Goal: Register for event/course

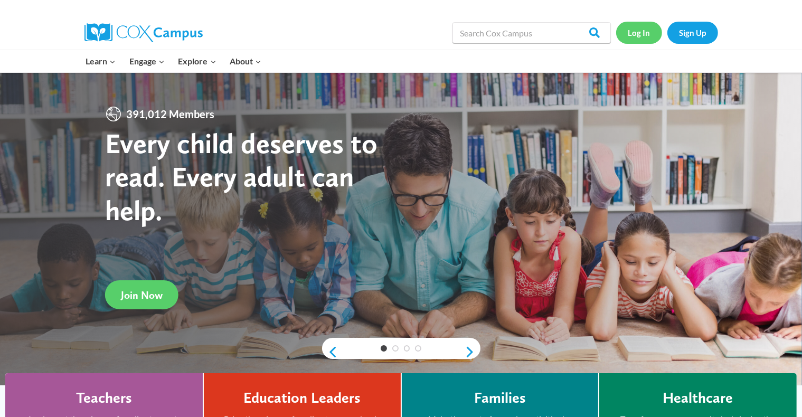
click at [419, 31] on link "Log In" at bounding box center [639, 33] width 46 height 22
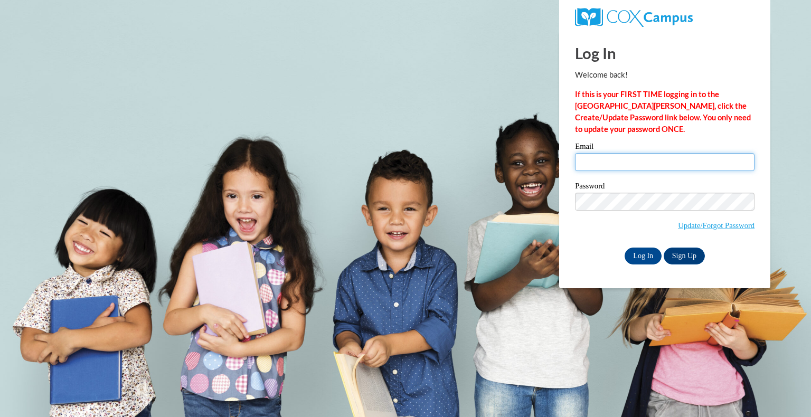
click at [719, 163] on input "Email" at bounding box center [665, 162] width 180 height 18
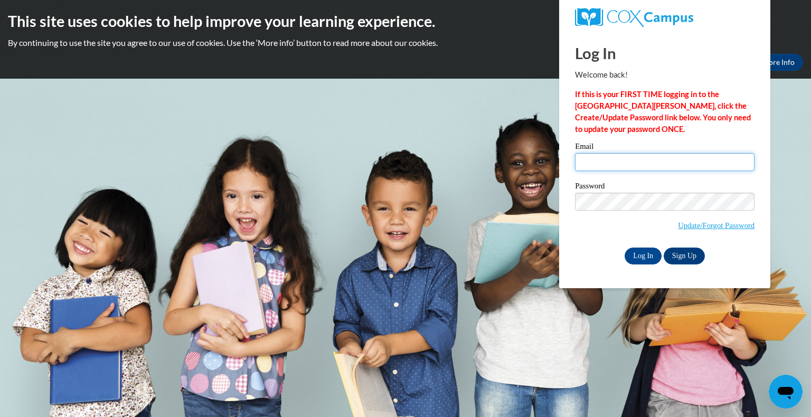
type input "janeedham5816@gmail.com"
click at [648, 254] on input "Log In" at bounding box center [643, 256] width 37 height 17
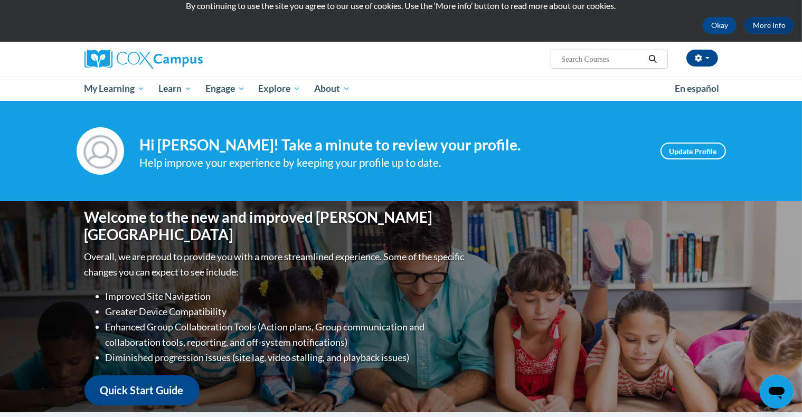
scroll to position [46, 0]
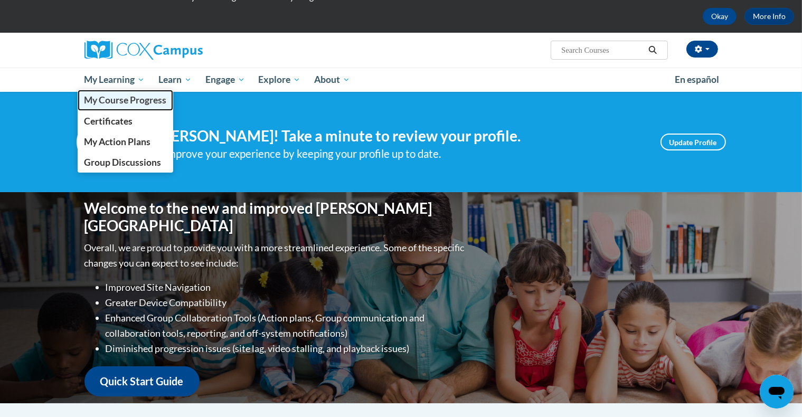
click at [133, 91] on link "My Course Progress" at bounding box center [126, 100] width 96 height 21
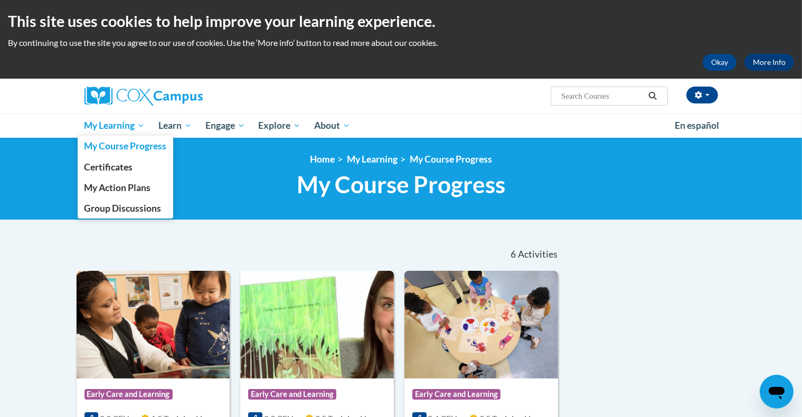
click at [135, 126] on span "My Learning" at bounding box center [114, 125] width 61 height 13
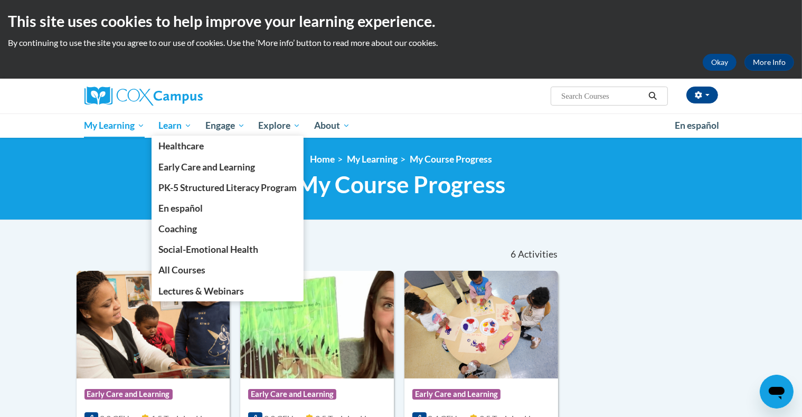
click at [181, 128] on span "Learn" at bounding box center [174, 125] width 33 height 13
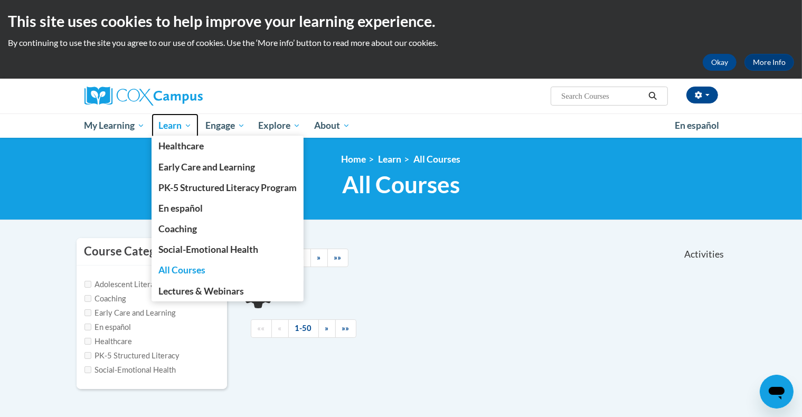
click at [186, 127] on span "Learn" at bounding box center [174, 125] width 33 height 13
click at [191, 125] on span "Learn" at bounding box center [174, 125] width 33 height 13
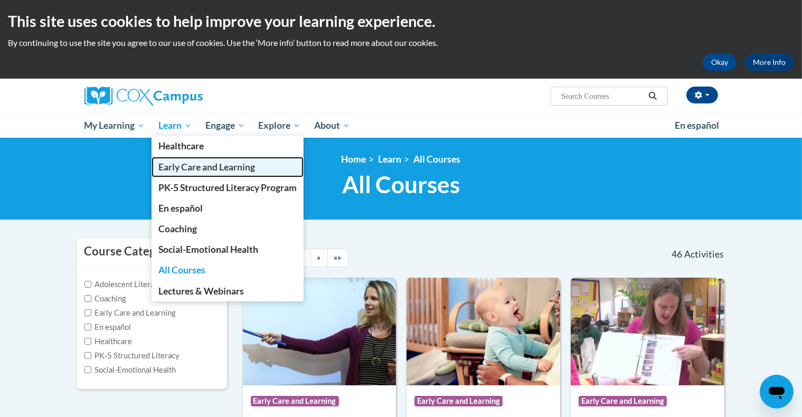
click at [184, 166] on span "Early Care and Learning" at bounding box center [206, 167] width 97 height 11
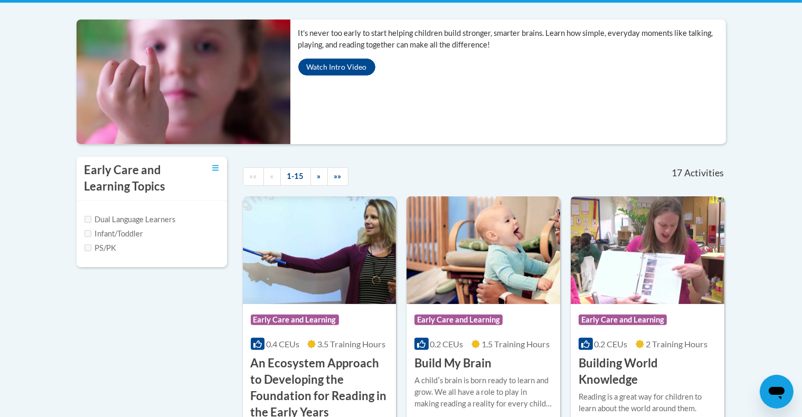
scroll to position [220, 0]
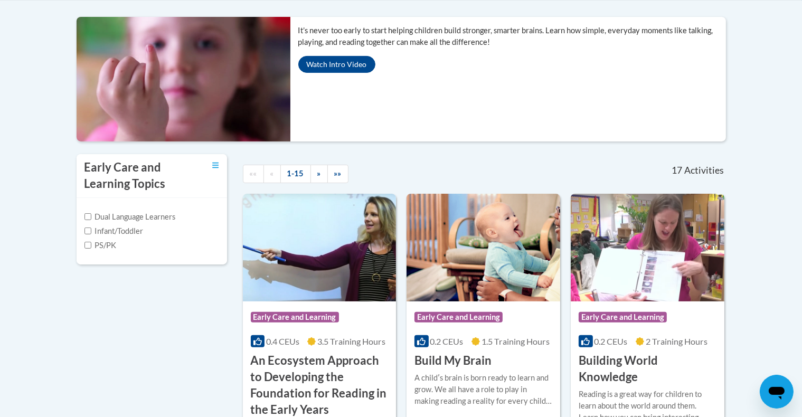
click at [133, 234] on label "Infant/Toddler" at bounding box center [113, 231] width 59 height 12
click at [91, 234] on input "Infant/Toddler" at bounding box center [87, 231] width 7 height 7
checkbox input "true"
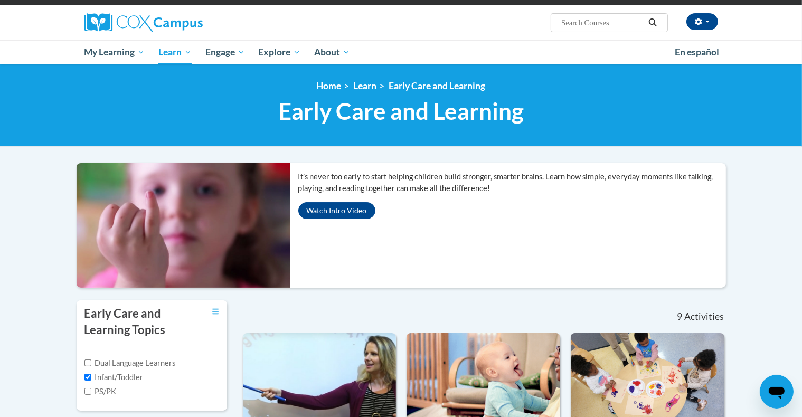
scroll to position [71, 0]
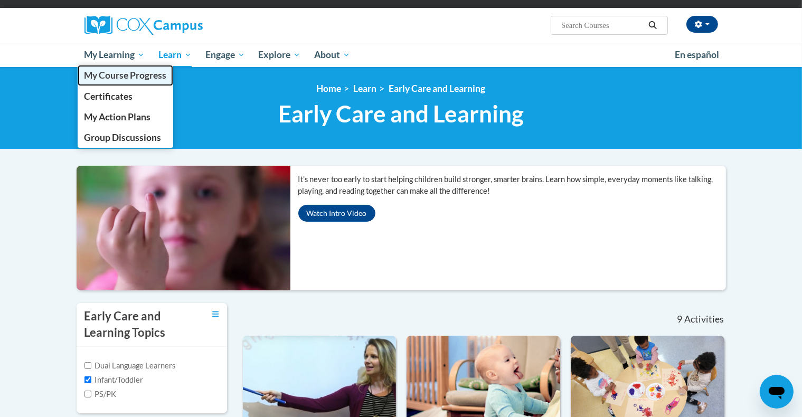
click at [136, 66] on link "My Course Progress" at bounding box center [126, 75] width 96 height 21
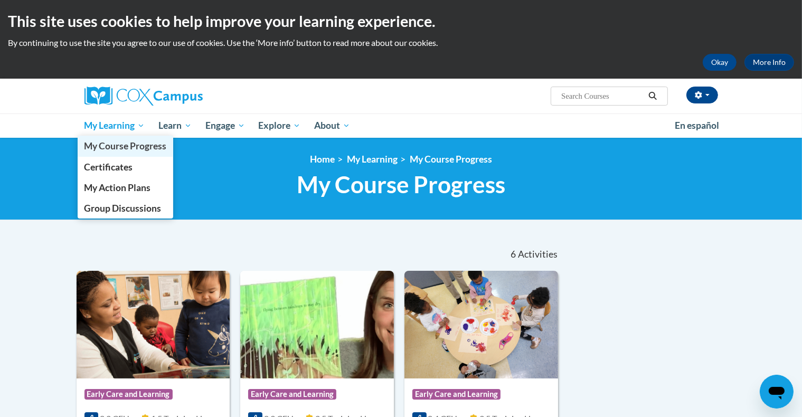
click at [129, 146] on span "My Course Progress" at bounding box center [125, 145] width 82 height 11
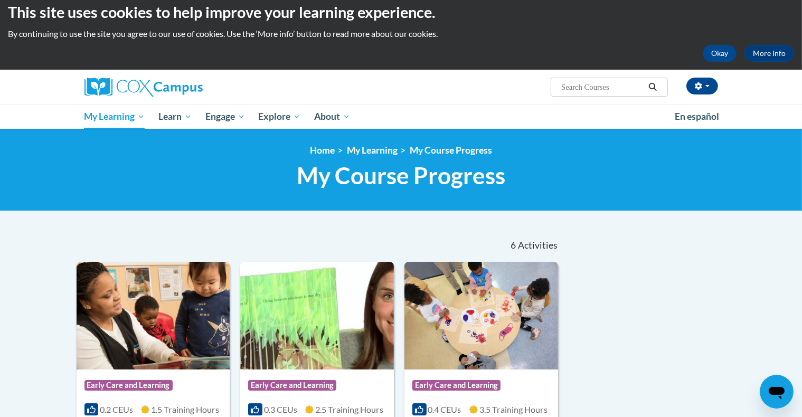
scroll to position [8, 0]
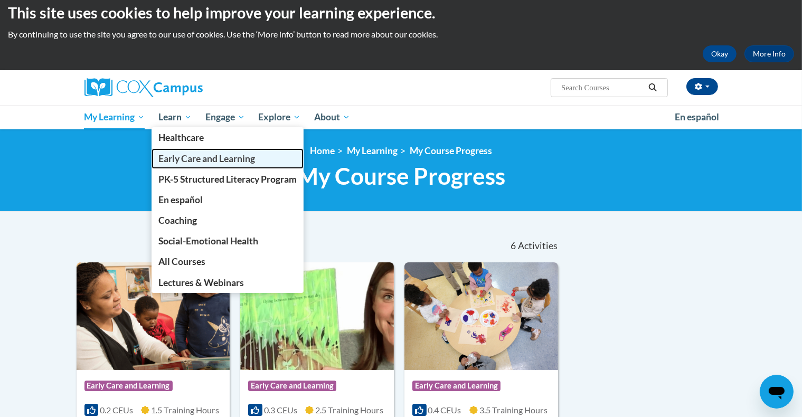
click at [203, 166] on link "Early Care and Learning" at bounding box center [228, 158] width 152 height 21
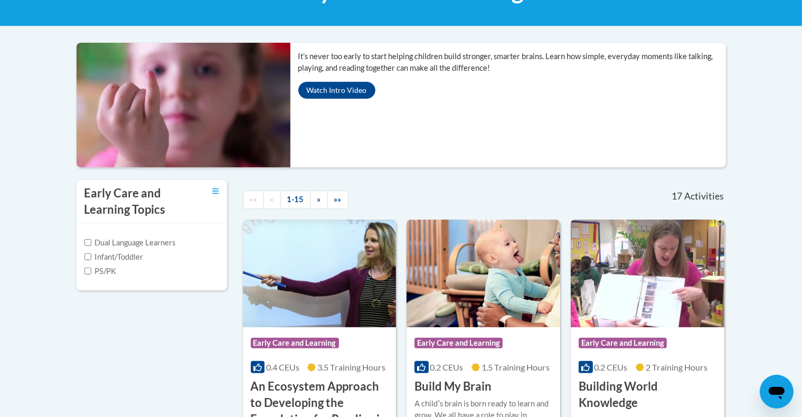
scroll to position [196, 0]
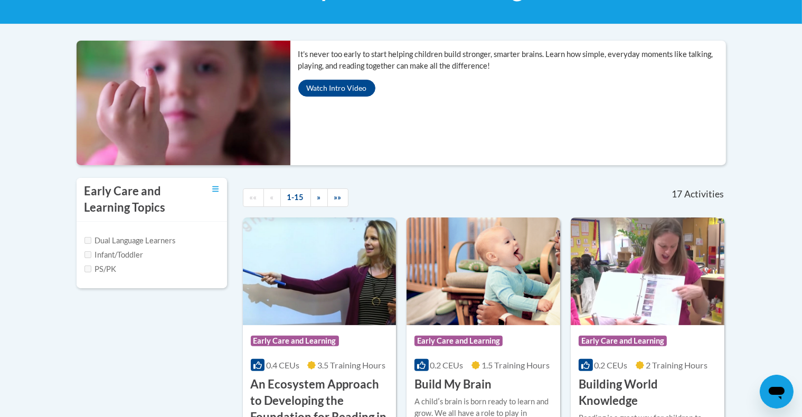
click at [142, 260] on div "Dual Language Learners Infant/Toddler PS/PK" at bounding box center [151, 255] width 135 height 40
click at [137, 256] on label "Infant/Toddler" at bounding box center [113, 255] width 59 height 12
click at [91, 256] on input "Infant/Toddler" at bounding box center [87, 254] width 7 height 7
checkbox input "true"
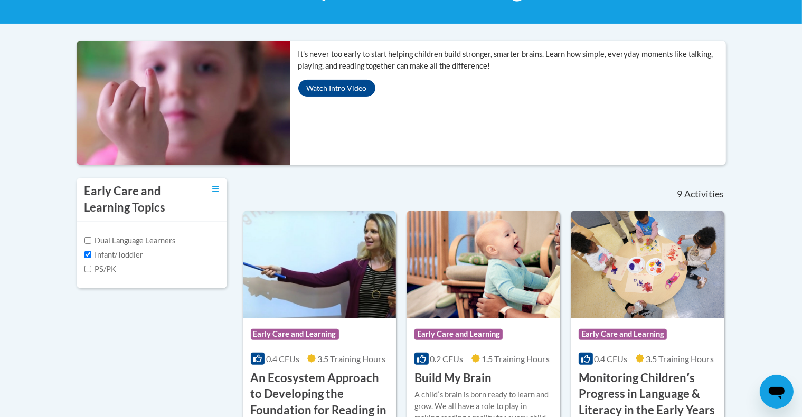
click at [114, 271] on label "PS/PK" at bounding box center [100, 269] width 32 height 12
click at [91, 271] on input "PS/PK" at bounding box center [87, 269] width 7 height 7
checkbox input "true"
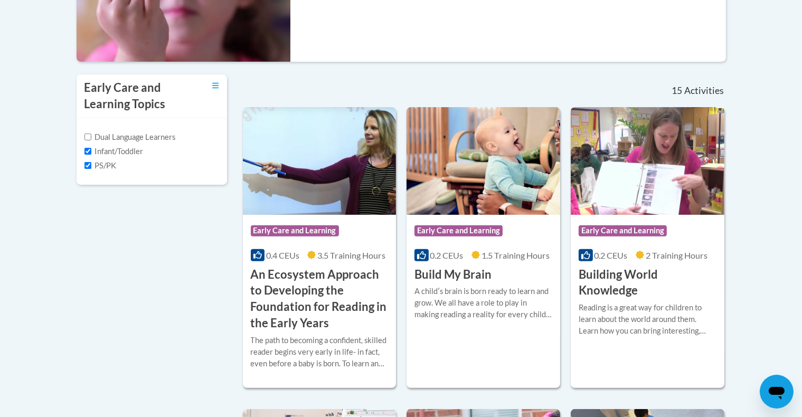
scroll to position [300, 0]
click at [109, 146] on label "Infant/Toddler" at bounding box center [113, 151] width 59 height 12
click at [91, 147] on input "Infant/Toddler" at bounding box center [87, 150] width 7 height 7
checkbox input "false"
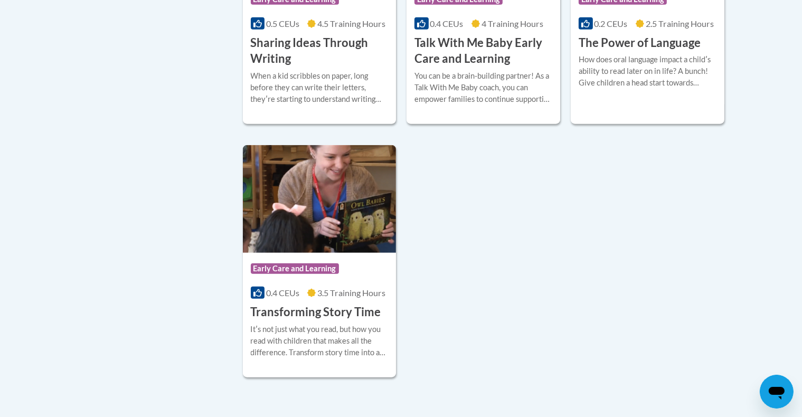
scroll to position [1120, 0]
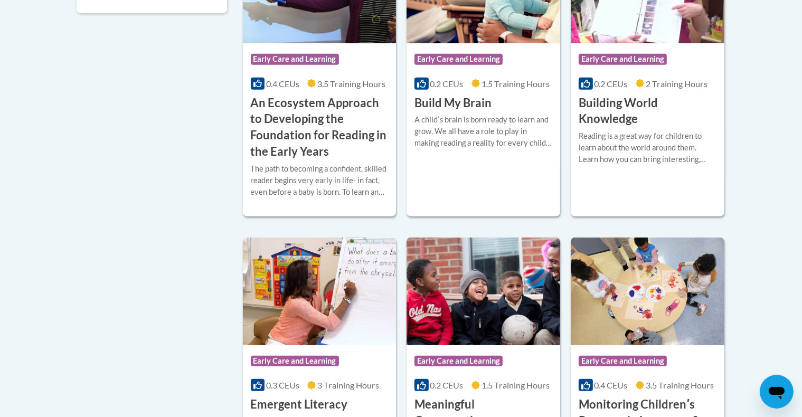
scroll to position [471, 0]
click at [748, 315] on body "This site uses cookies to help improve your learning experience. By continuing …" at bounding box center [401, 396] width 802 height 1734
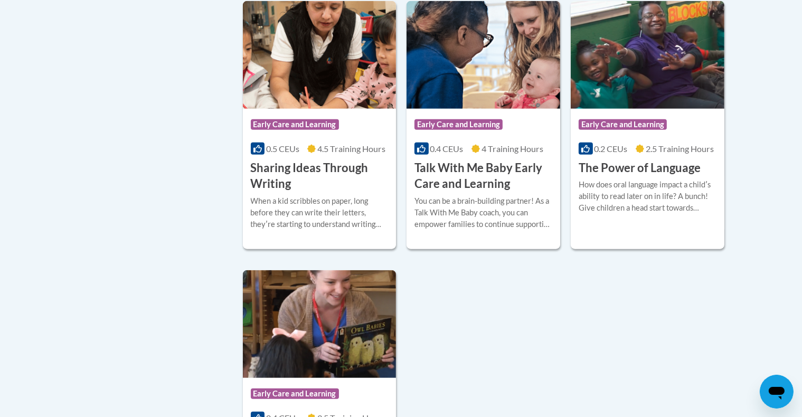
scroll to position [995, 0]
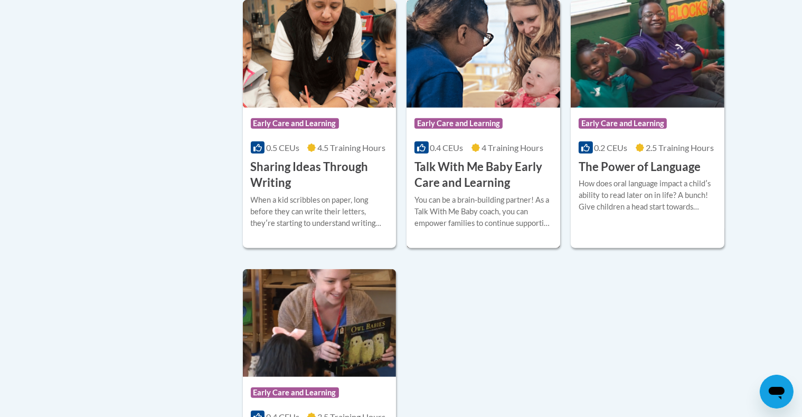
click at [496, 178] on h3 "Talk With Me Baby Early Care and Learning" at bounding box center [483, 175] width 138 height 33
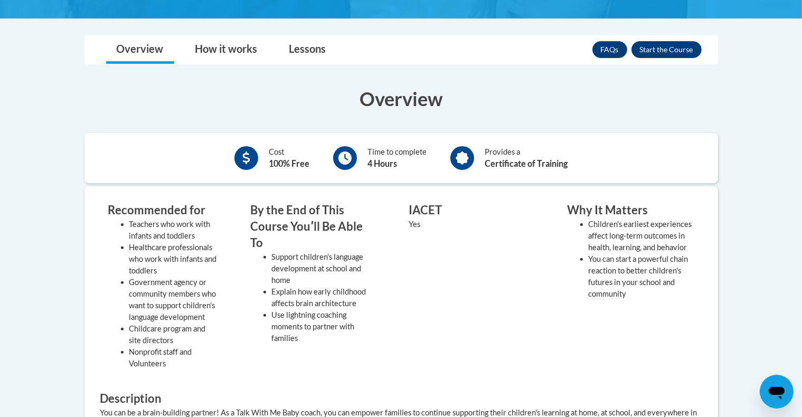
scroll to position [273, 0]
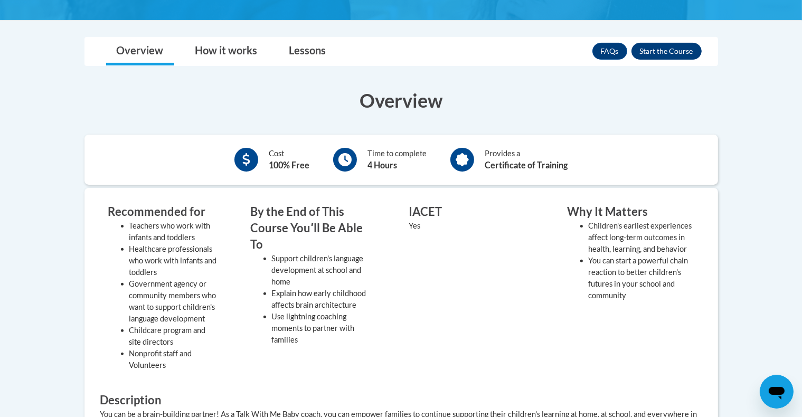
click at [672, 54] on button "Enroll" at bounding box center [666, 51] width 70 height 17
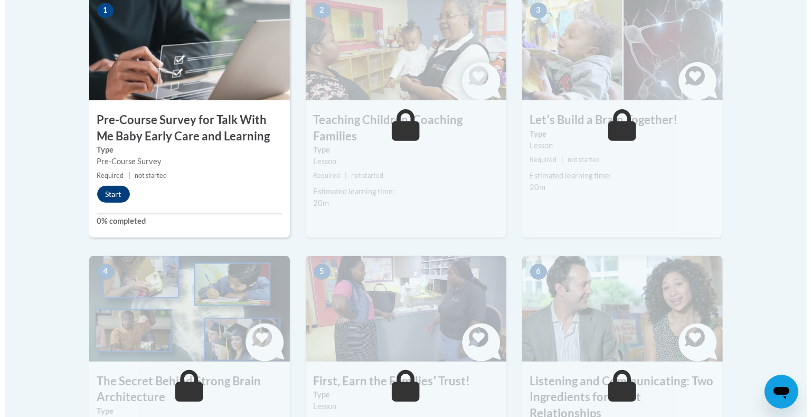
scroll to position [375, 0]
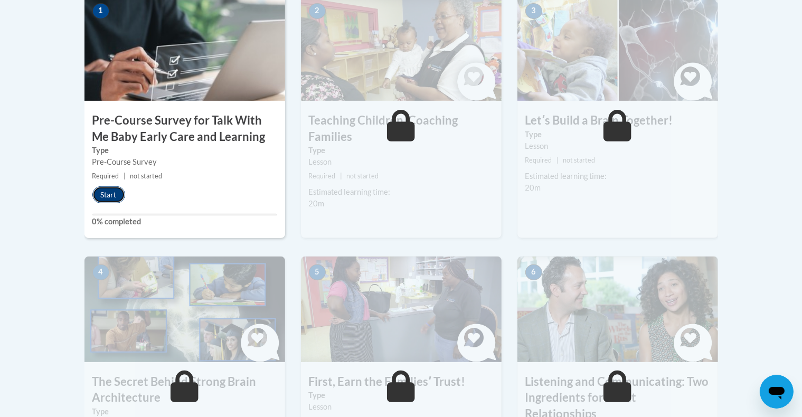
click at [114, 191] on button "Start" at bounding box center [108, 194] width 33 height 17
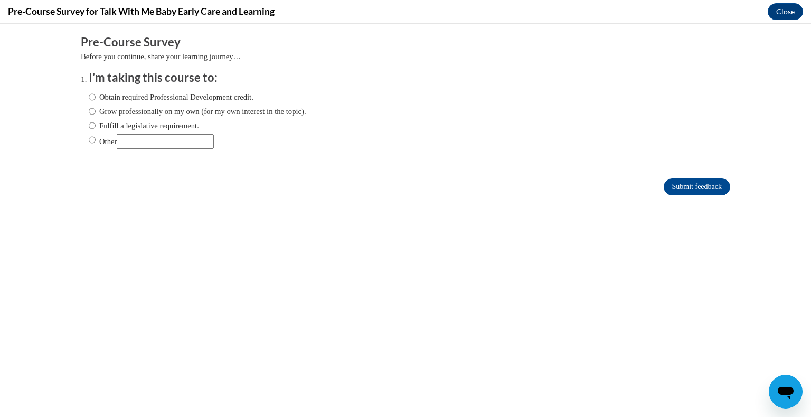
scroll to position [0, 0]
click at [214, 99] on label "Obtain required Professional Development credit." at bounding box center [171, 97] width 165 height 12
click at [96, 99] on input "Obtain required Professional Development credit." at bounding box center [92, 97] width 7 height 12
radio input "true"
click at [678, 202] on form "Pre-Course Survey Before you continue, share your learning journey… I'm taking …" at bounding box center [405, 120] width 649 height 172
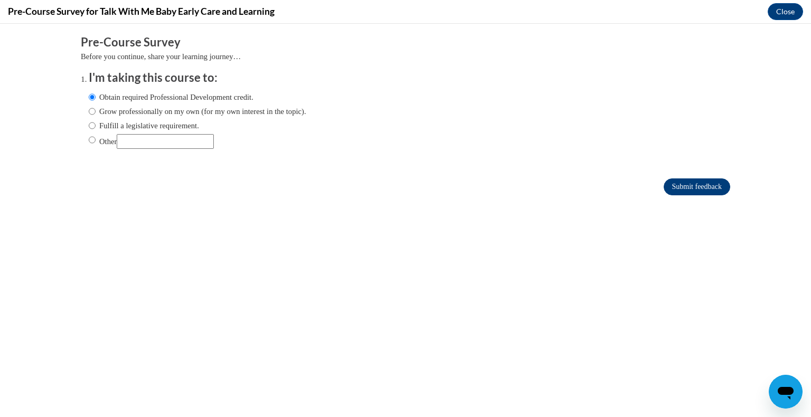
click at [692, 178] on input "Submit feedback" at bounding box center [697, 186] width 67 height 17
click at [697, 182] on input "Submit feedback" at bounding box center [697, 186] width 67 height 17
click at [697, 188] on input "Submit feedback" at bounding box center [697, 186] width 67 height 17
click at [701, 188] on input "Submit feedback" at bounding box center [697, 186] width 67 height 17
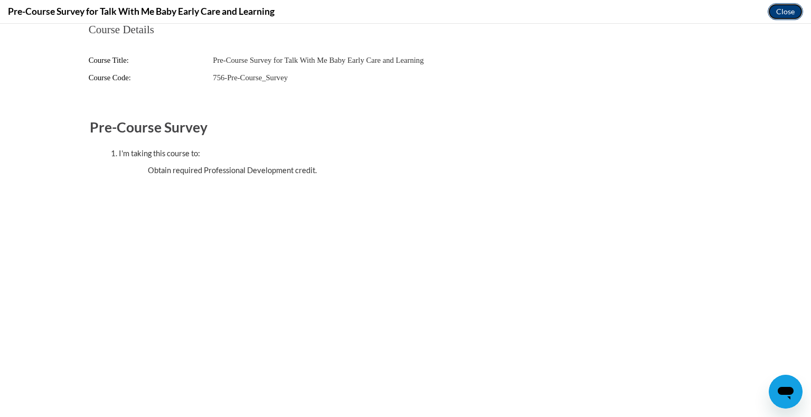
click at [785, 13] on button "Close" at bounding box center [785, 11] width 35 height 17
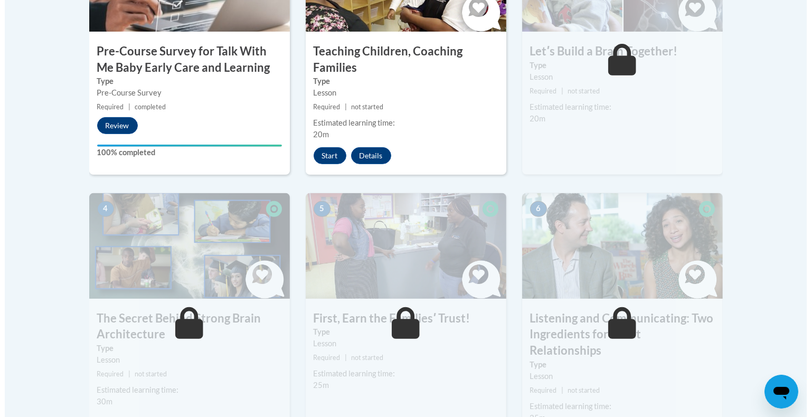
scroll to position [442, 0]
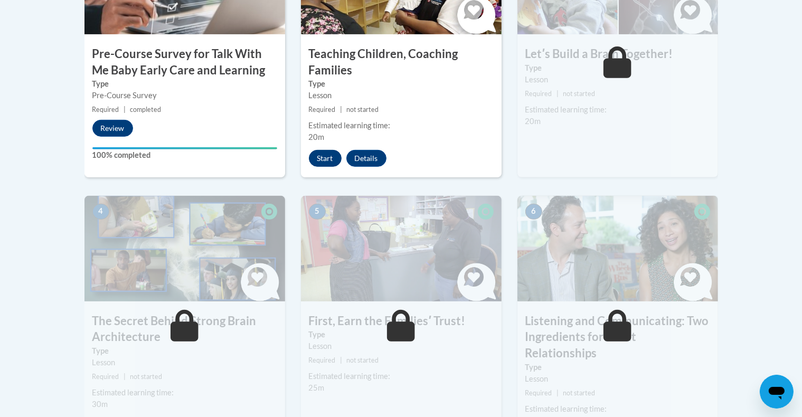
click at [320, 161] on button "Start" at bounding box center [325, 158] width 33 height 17
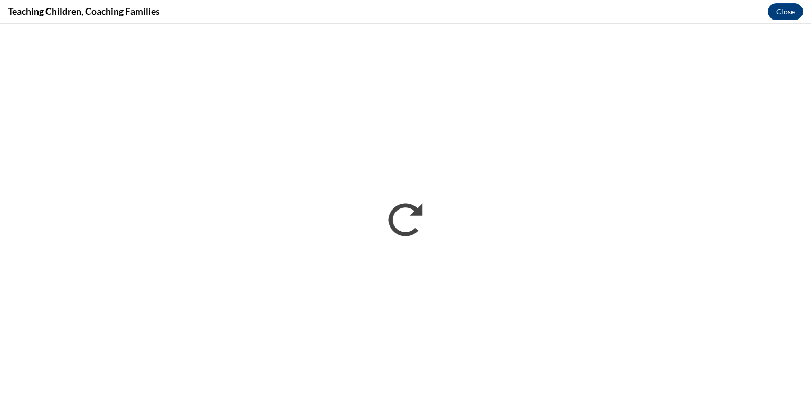
scroll to position [0, 0]
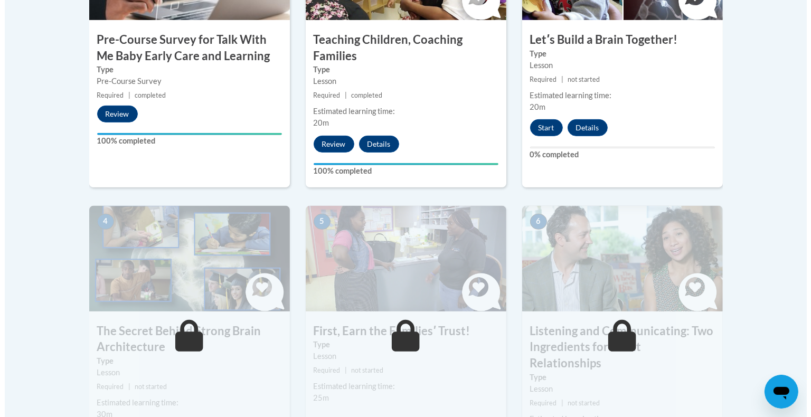
scroll to position [455, 0]
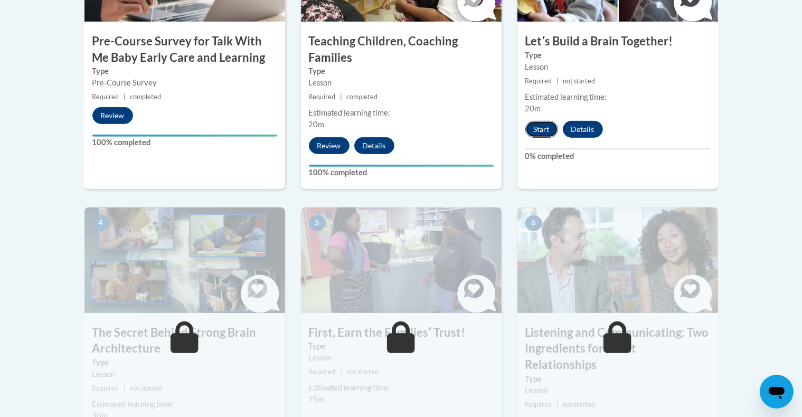
click at [543, 132] on button "Start" at bounding box center [541, 129] width 33 height 17
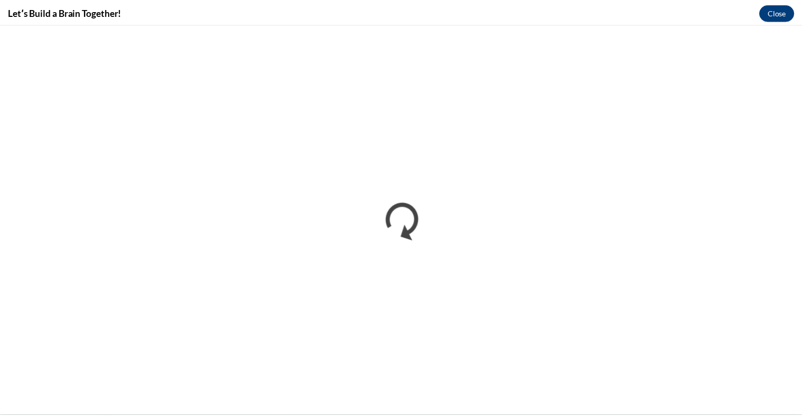
scroll to position [0, 0]
